Goal: Task Accomplishment & Management: Use online tool/utility

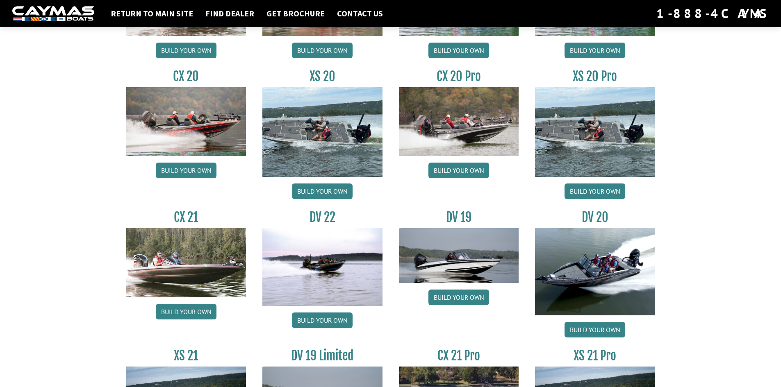
scroll to position [779, 0]
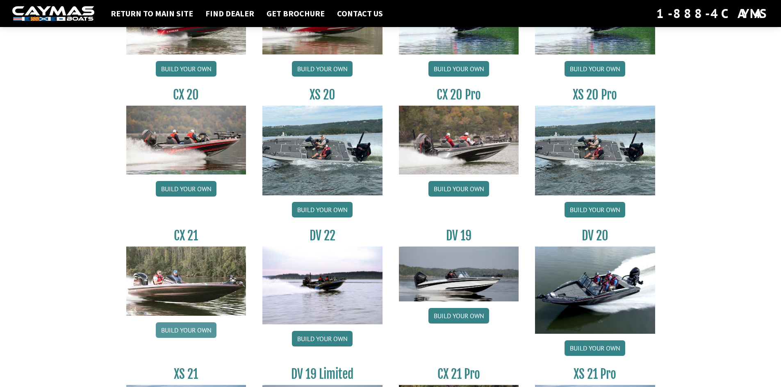
click at [188, 330] on link "Build your own" at bounding box center [186, 330] width 61 height 16
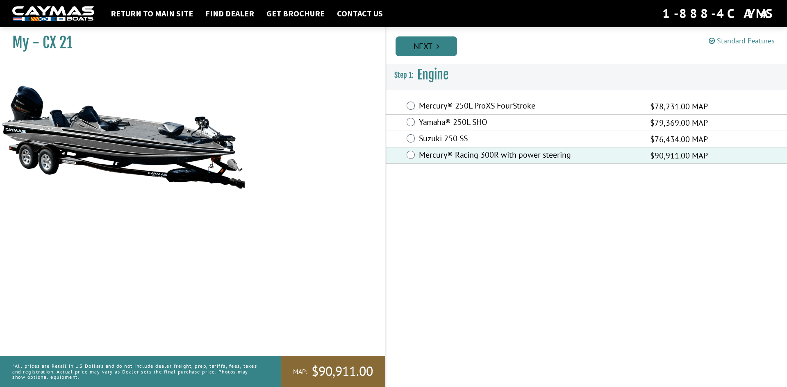
click at [421, 48] on link "Next" at bounding box center [425, 46] width 61 height 20
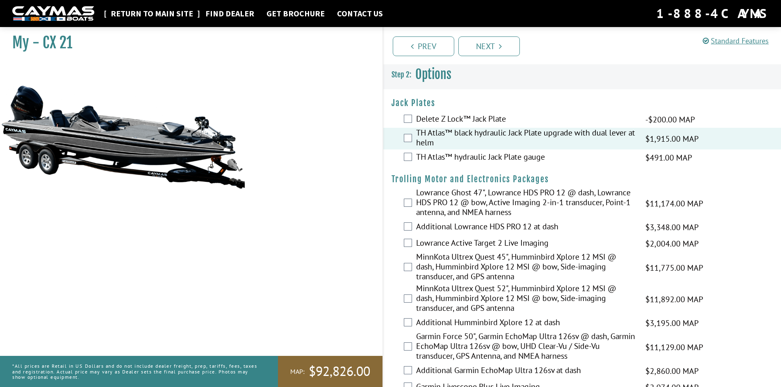
click at [158, 15] on link "Return to main site" at bounding box center [152, 13] width 91 height 11
